Goal: Transaction & Acquisition: Download file/media

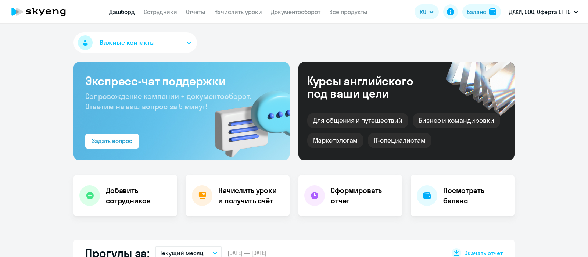
select select "30"
click at [473, 10] on div "Баланс" at bounding box center [476, 11] width 19 height 9
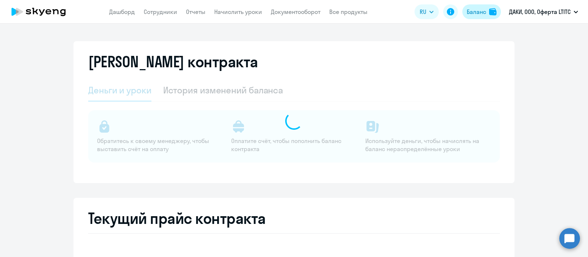
select select "english_adult_not_native_speaker"
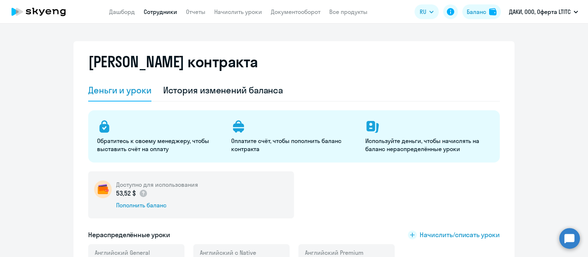
click at [156, 12] on link "Сотрудники" at bounding box center [160, 11] width 33 height 7
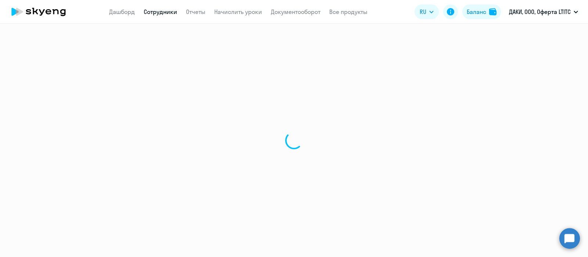
select select "30"
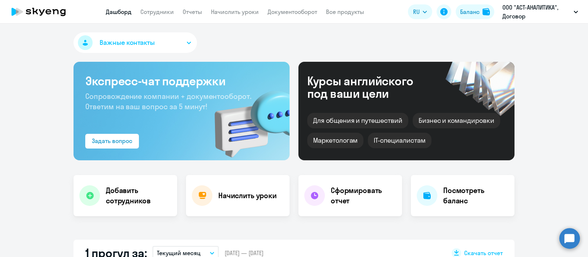
select select "30"
click at [472, 6] on button "Баланс" at bounding box center [475, 11] width 39 height 15
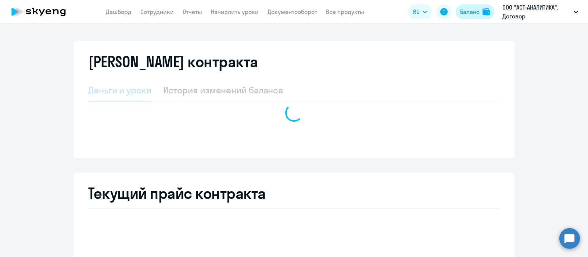
select select "english_adult_not_native_speaker"
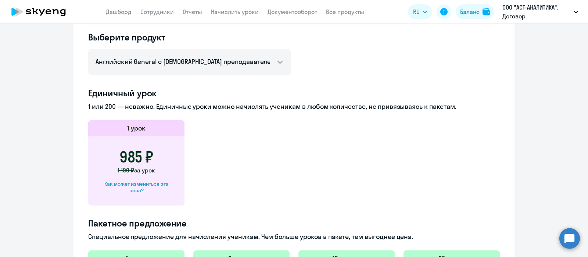
scroll to position [46, 0]
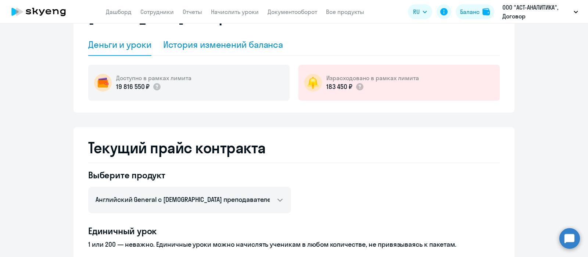
click at [220, 46] on div "История изменений баланса" at bounding box center [223, 45] width 120 height 12
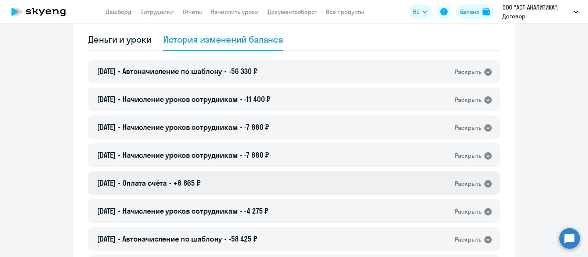
scroll to position [0, 0]
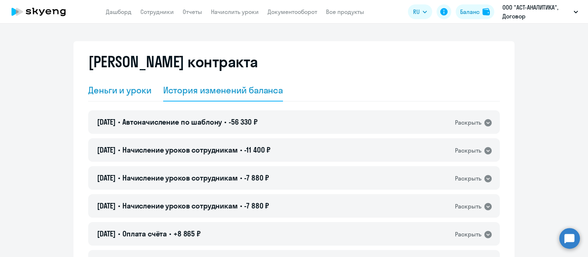
click at [107, 89] on div "Деньги и уроки" at bounding box center [119, 90] width 63 height 12
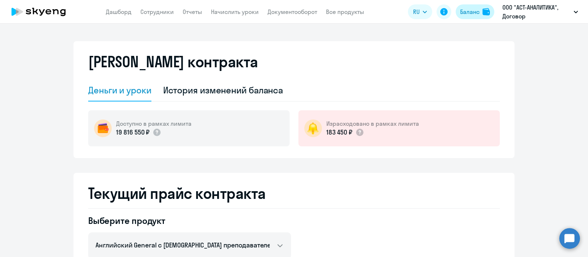
click at [471, 11] on div "Баланс" at bounding box center [469, 11] width 19 height 9
click at [293, 10] on link "Документооборот" at bounding box center [293, 11] width 50 height 7
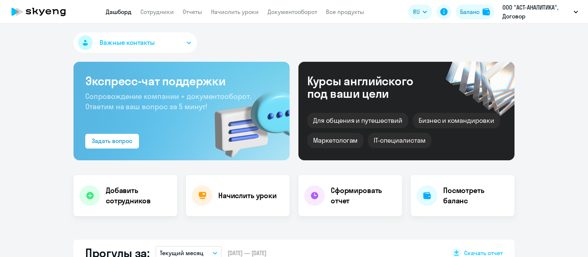
select select "30"
click at [278, 11] on link "Документооборот" at bounding box center [293, 11] width 50 height 7
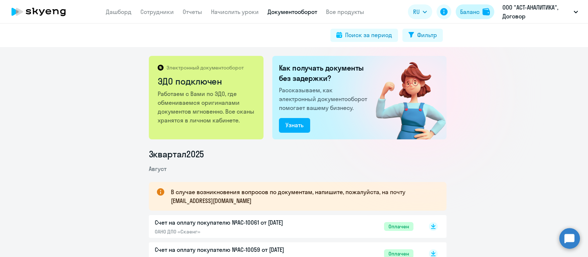
click at [476, 14] on div "Баланс" at bounding box center [469, 11] width 19 height 9
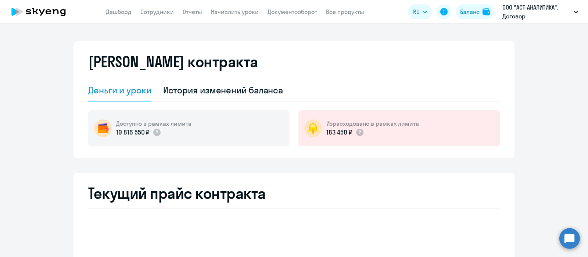
select select "english_adult_not_native_speaker"
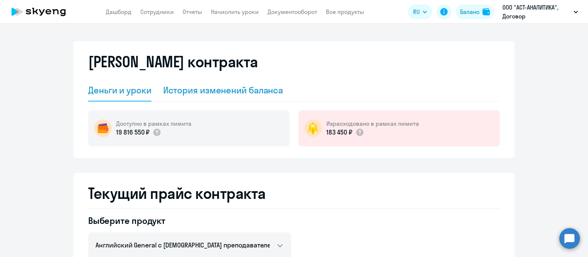
click at [198, 91] on div "История изменений баланса" at bounding box center [223, 90] width 120 height 12
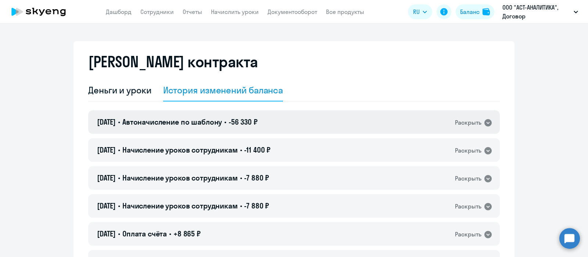
click at [487, 122] on icon at bounding box center [488, 122] width 7 height 7
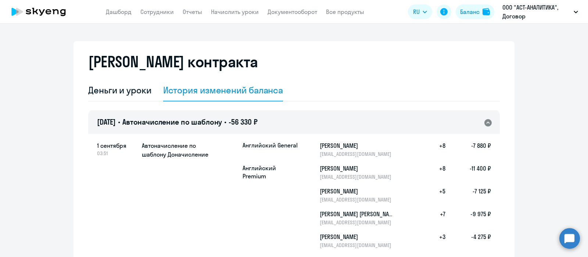
click at [486, 122] on icon at bounding box center [488, 122] width 7 height 7
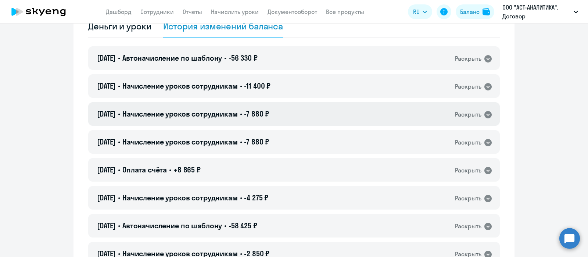
scroll to position [92, 0]
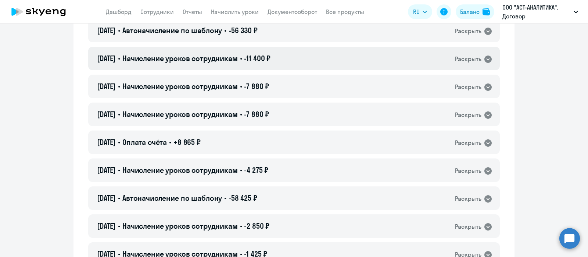
click at [486, 58] on icon at bounding box center [488, 59] width 9 height 9
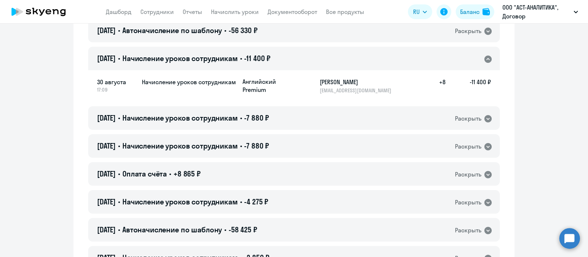
click at [486, 58] on icon at bounding box center [488, 59] width 7 height 7
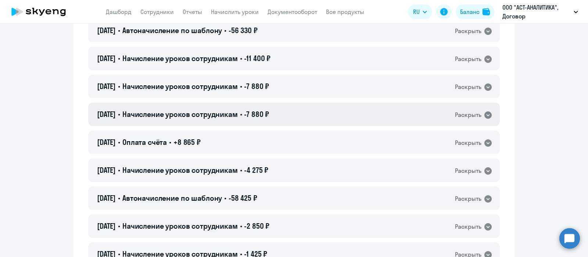
click at [487, 114] on icon at bounding box center [488, 114] width 7 height 7
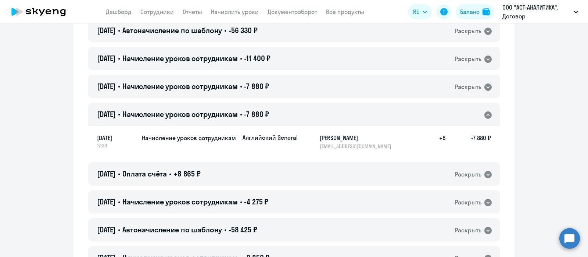
click at [487, 114] on icon at bounding box center [488, 114] width 7 height 7
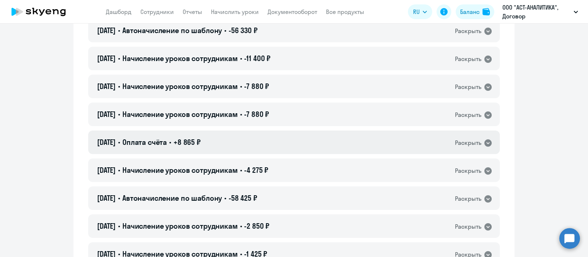
click at [485, 142] on icon at bounding box center [488, 142] width 7 height 7
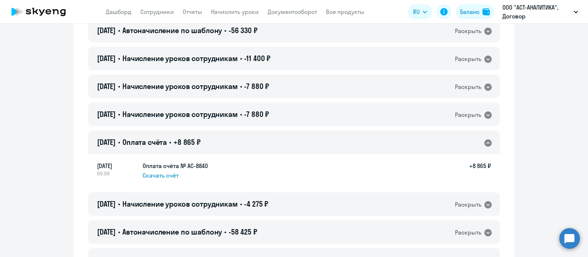
click at [485, 142] on icon at bounding box center [488, 142] width 7 height 7
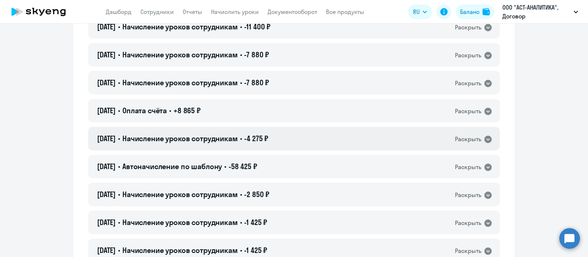
scroll to position [138, 0]
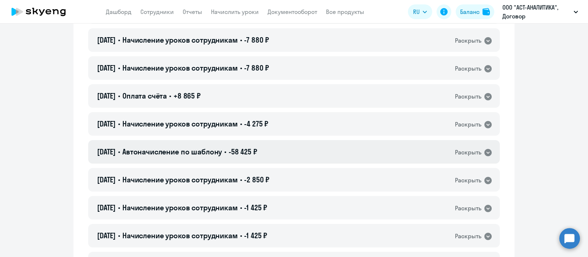
click at [487, 154] on icon at bounding box center [488, 152] width 7 height 7
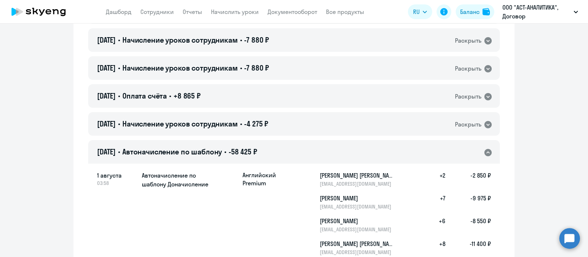
click at [487, 154] on icon at bounding box center [488, 152] width 7 height 7
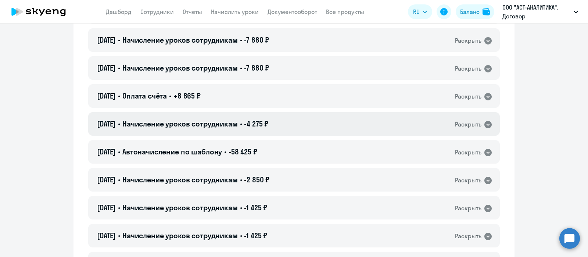
click at [485, 124] on icon at bounding box center [488, 124] width 7 height 7
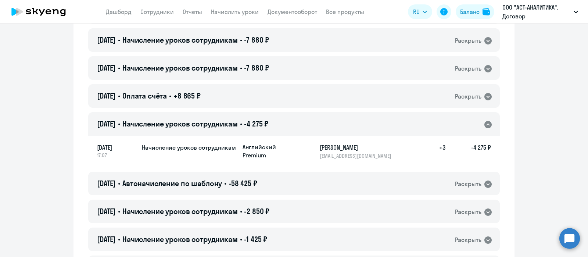
click at [485, 124] on icon at bounding box center [488, 124] width 7 height 7
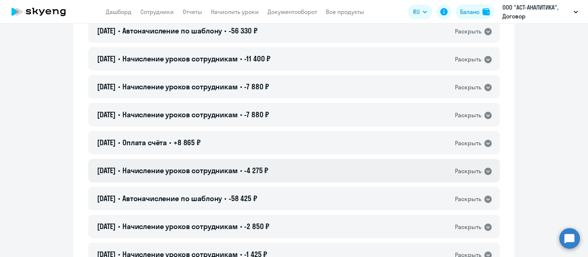
scroll to position [46, 0]
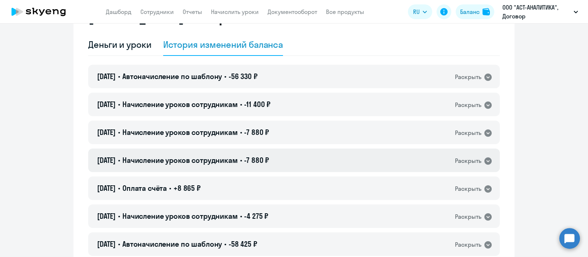
click at [488, 159] on icon at bounding box center [488, 160] width 7 height 7
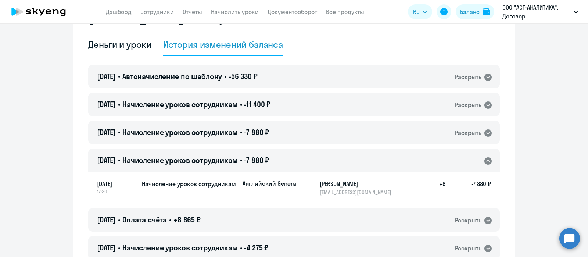
click at [488, 159] on icon at bounding box center [488, 160] width 7 height 7
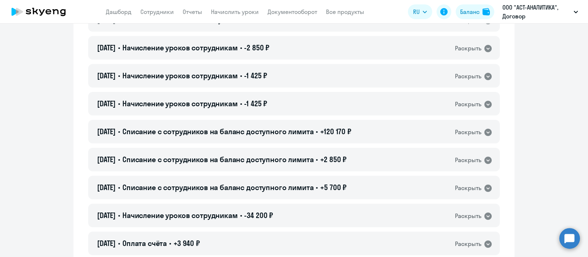
scroll to position [276, 0]
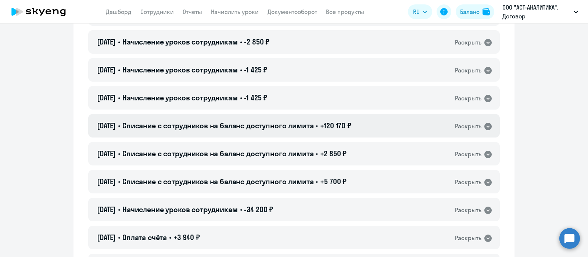
click at [484, 122] on icon at bounding box center [488, 126] width 9 height 9
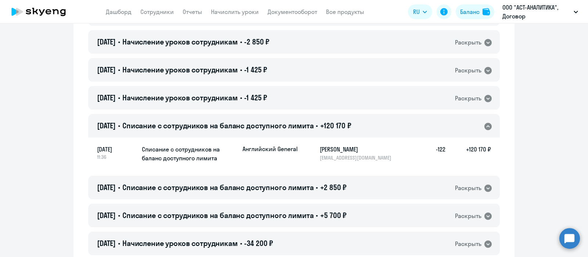
click at [484, 122] on icon at bounding box center [488, 126] width 9 height 9
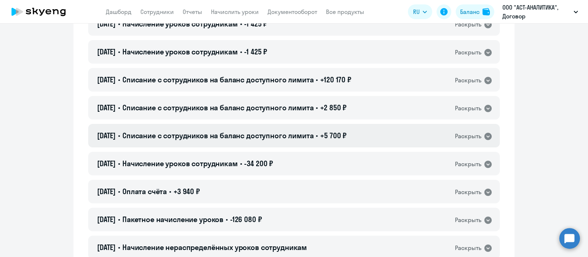
scroll to position [367, 0]
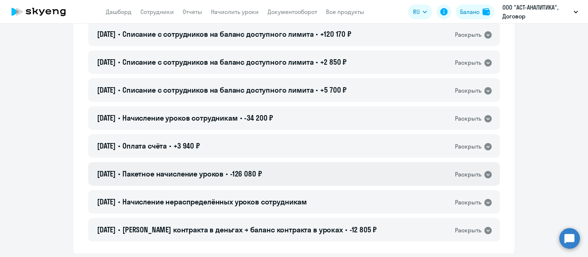
click at [485, 175] on icon at bounding box center [488, 174] width 9 height 9
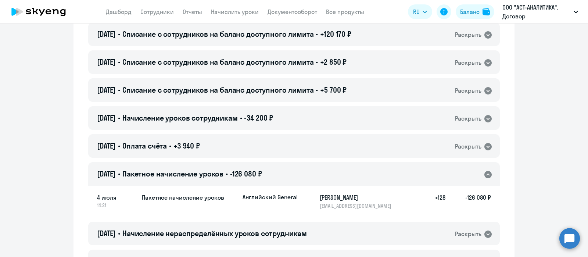
click at [485, 175] on icon at bounding box center [488, 174] width 7 height 7
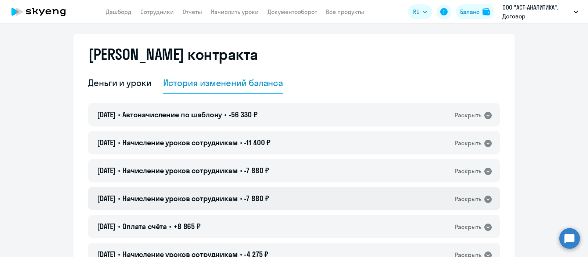
scroll to position [0, 0]
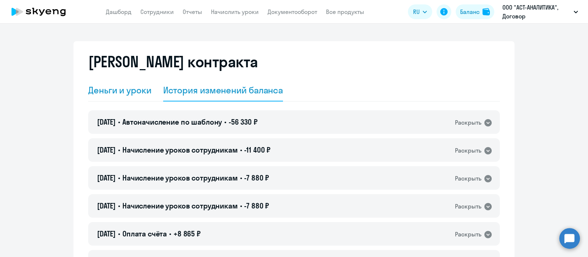
click at [121, 96] on div "Деньги и уроки" at bounding box center [119, 90] width 63 height 22
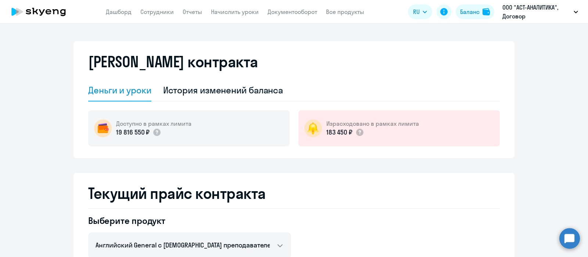
click at [281, 6] on app-header "Дашборд Сотрудники Отчеты Начислить уроки Документооборот Все продукты Дашборд …" at bounding box center [294, 12] width 588 height 24
click at [282, 14] on link "Документооборот" at bounding box center [293, 11] width 50 height 7
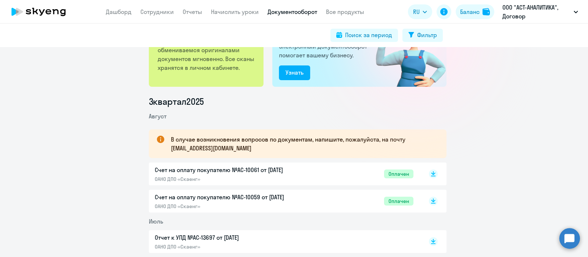
scroll to position [92, 0]
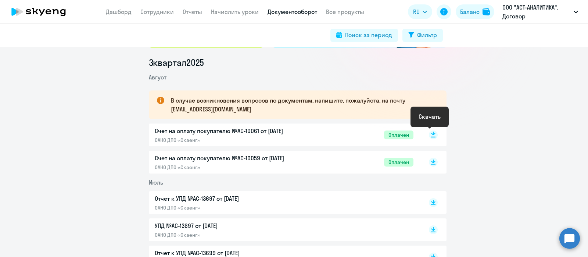
click at [430, 135] on rect at bounding box center [433, 135] width 9 height 9
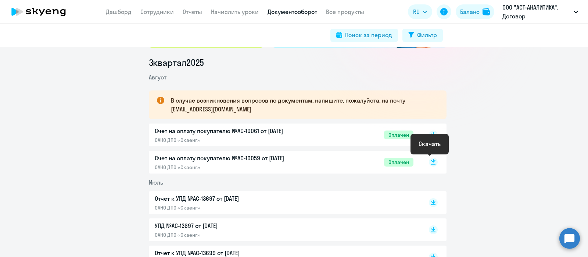
click at [431, 164] on icon at bounding box center [433, 164] width 4 height 1
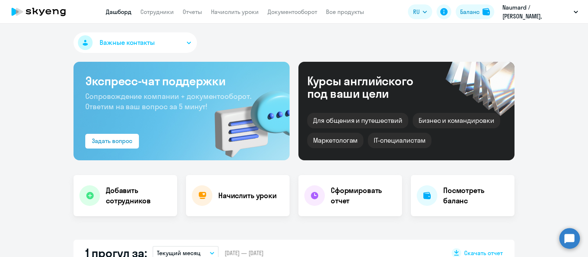
select select "30"
click at [158, 9] on link "Сотрудники" at bounding box center [156, 11] width 33 height 7
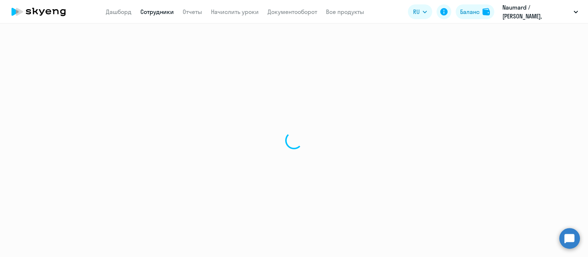
select select "30"
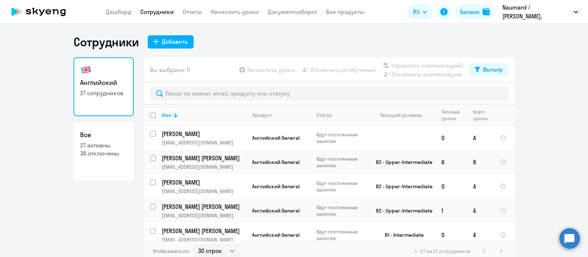
scroll to position [4, 0]
